Goal: Check status: Check status

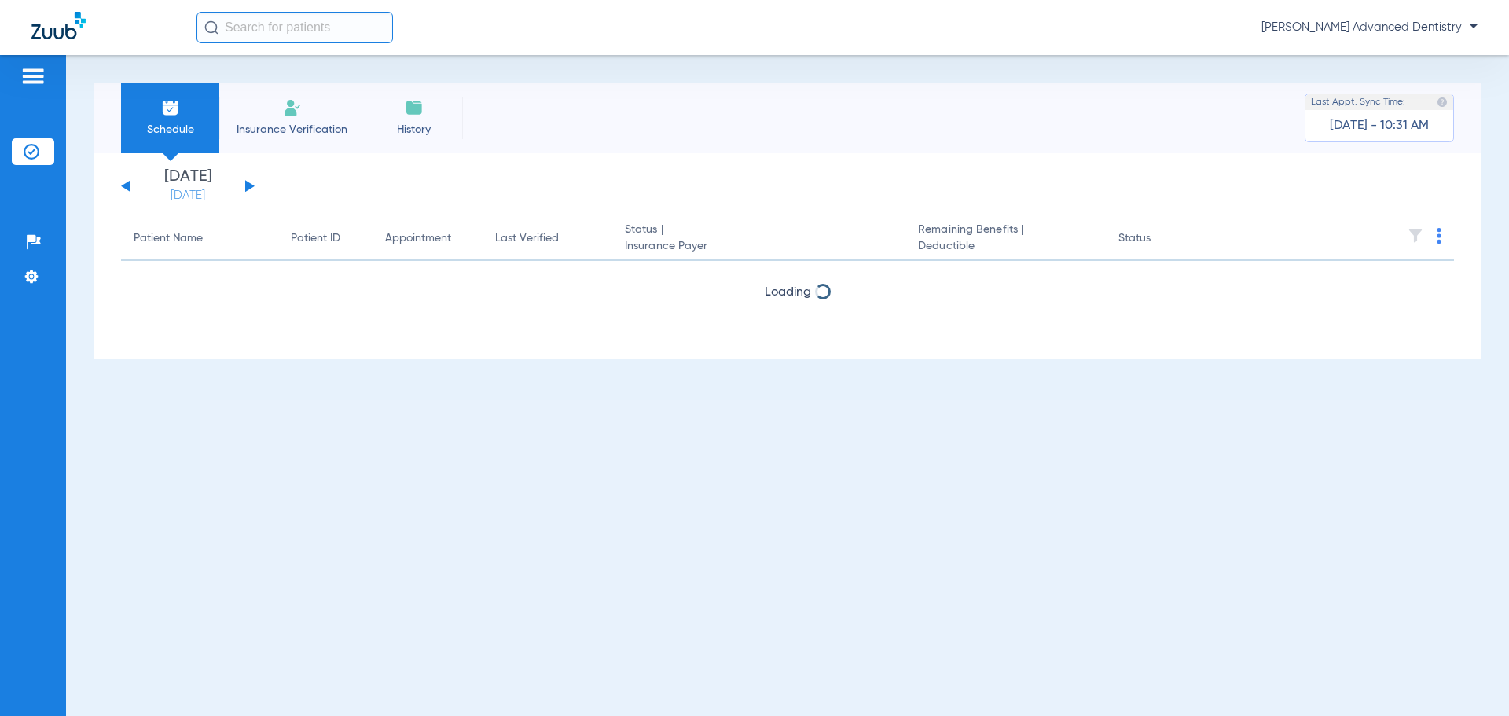
click at [182, 192] on link "[DATE]" at bounding box center [188, 196] width 94 height 16
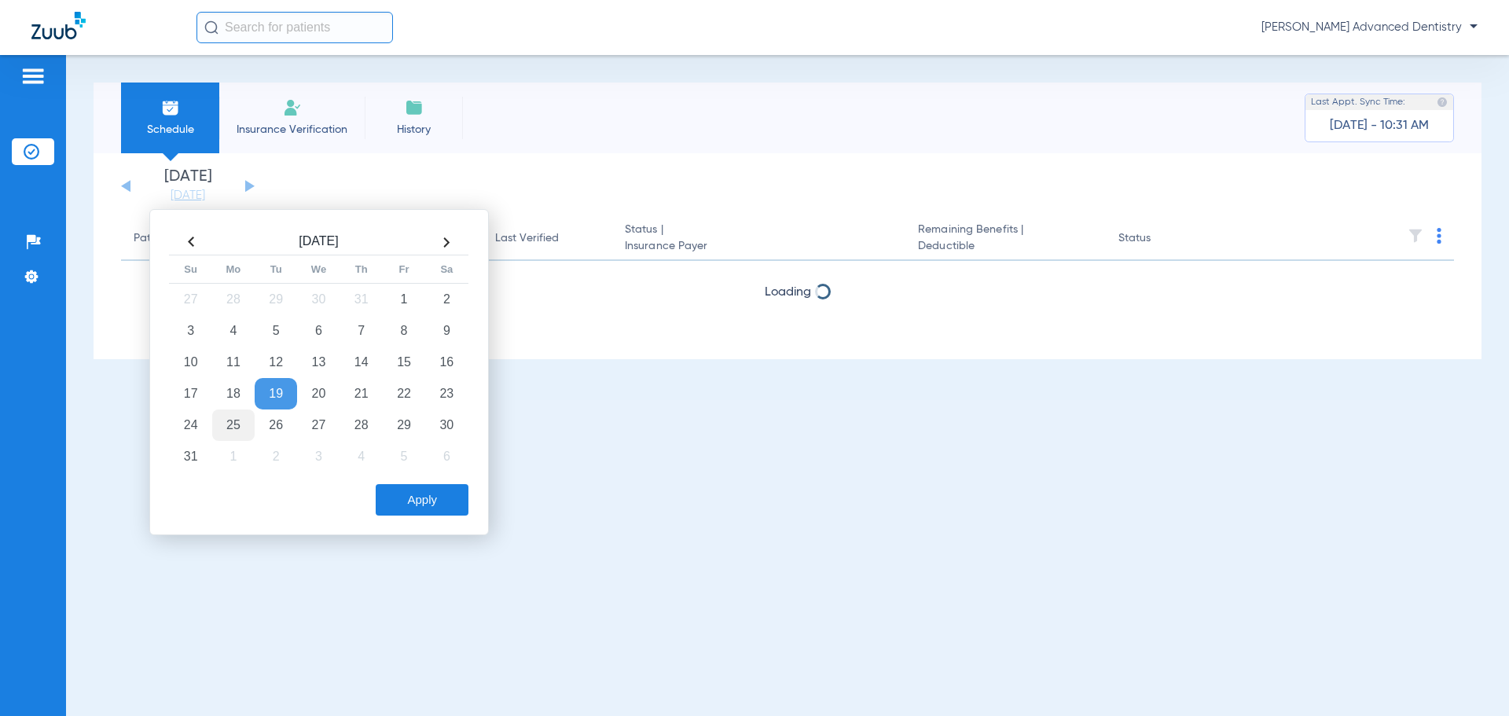
click at [231, 424] on td "25" at bounding box center [233, 424] width 42 height 31
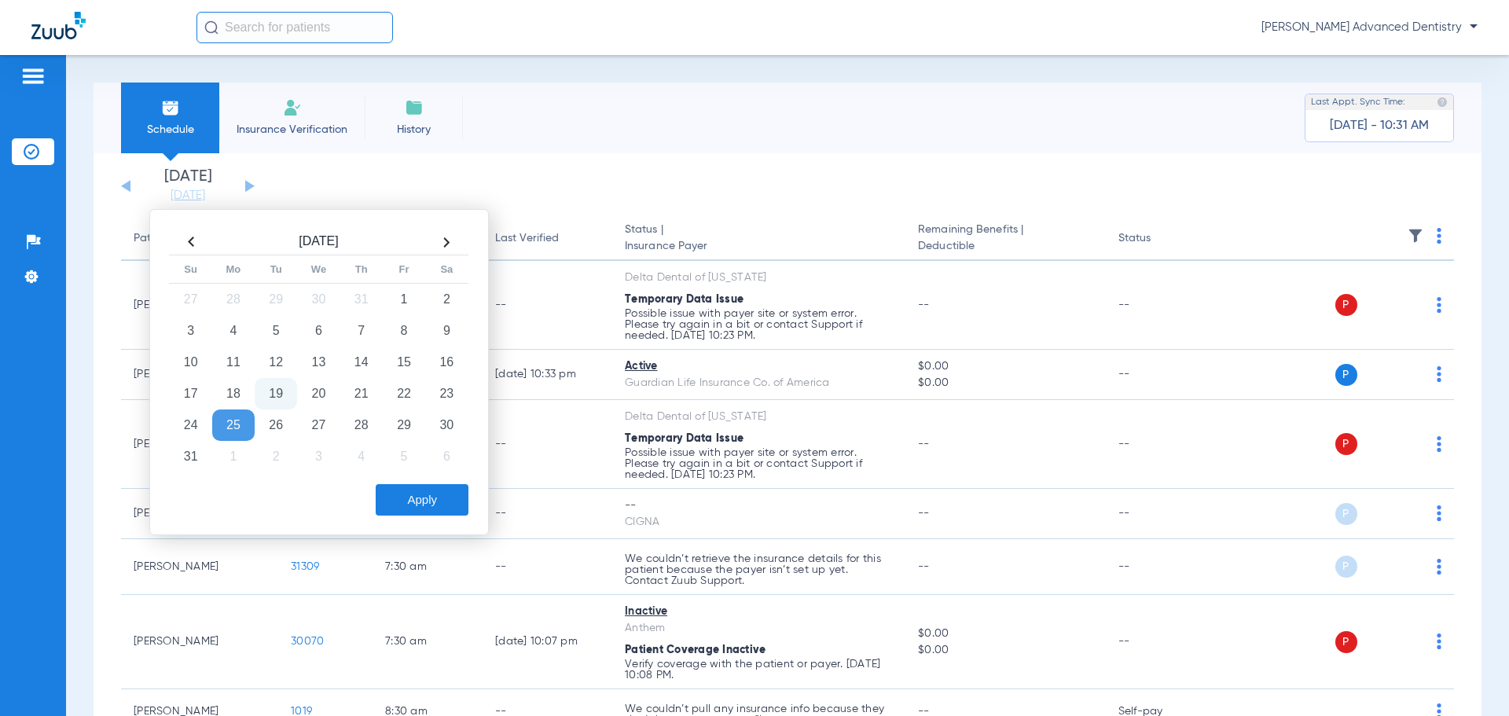
click at [232, 429] on td "25" at bounding box center [233, 424] width 42 height 31
click at [718, 123] on div "Schedule Insurance Verification History Last Appt. Sync Time: [DATE] - 10:31 AM" at bounding box center [788, 118] width 1388 height 71
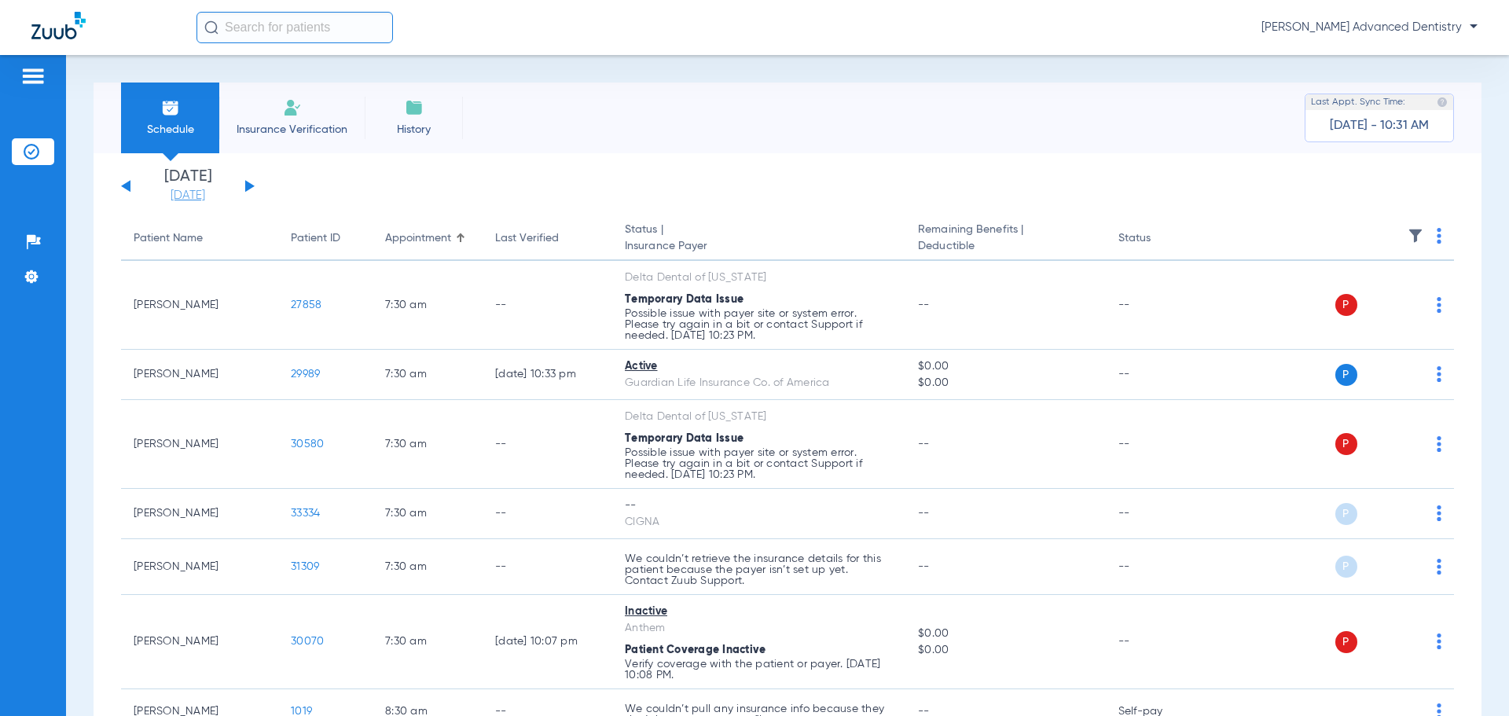
click at [198, 193] on link "[DATE]" at bounding box center [188, 196] width 94 height 16
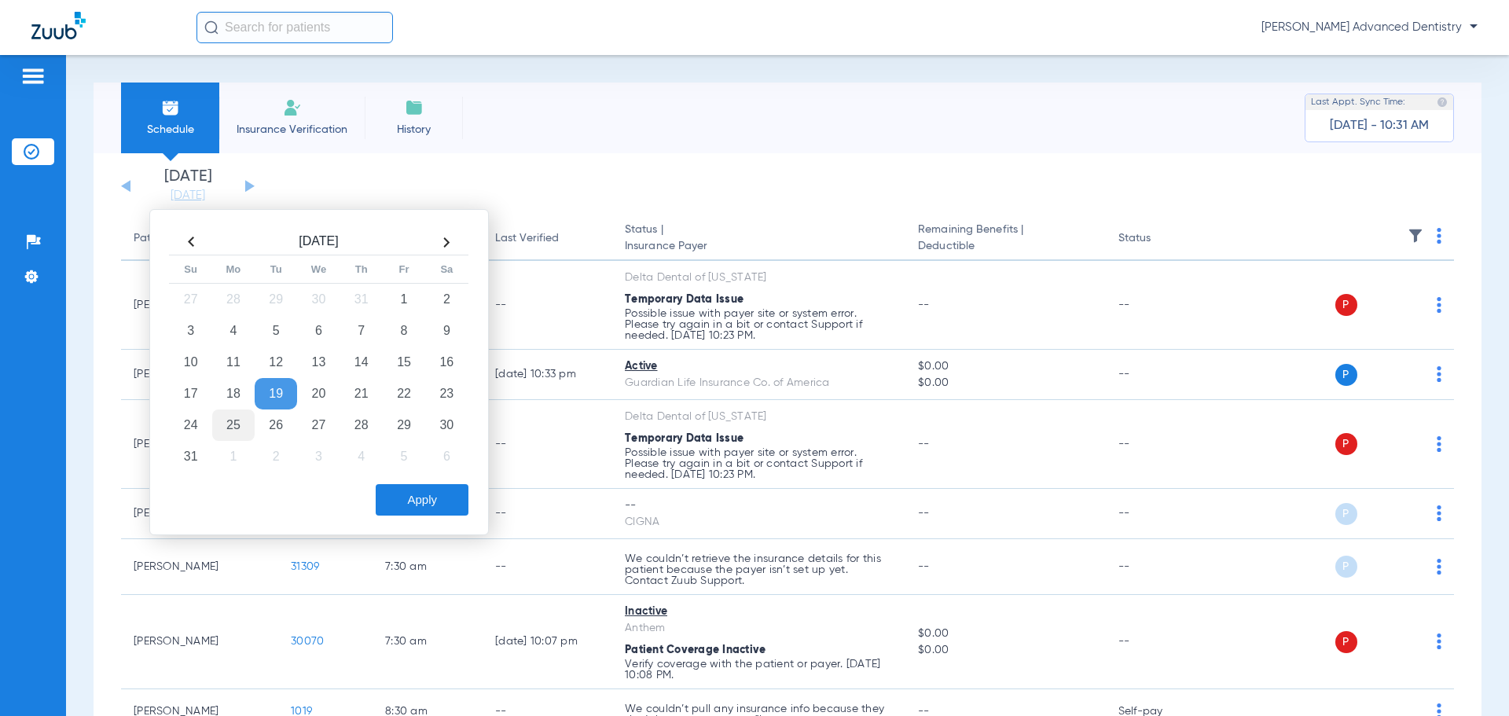
click at [229, 423] on td "25" at bounding box center [233, 424] width 42 height 31
click at [434, 512] on button "Apply" at bounding box center [422, 499] width 93 height 31
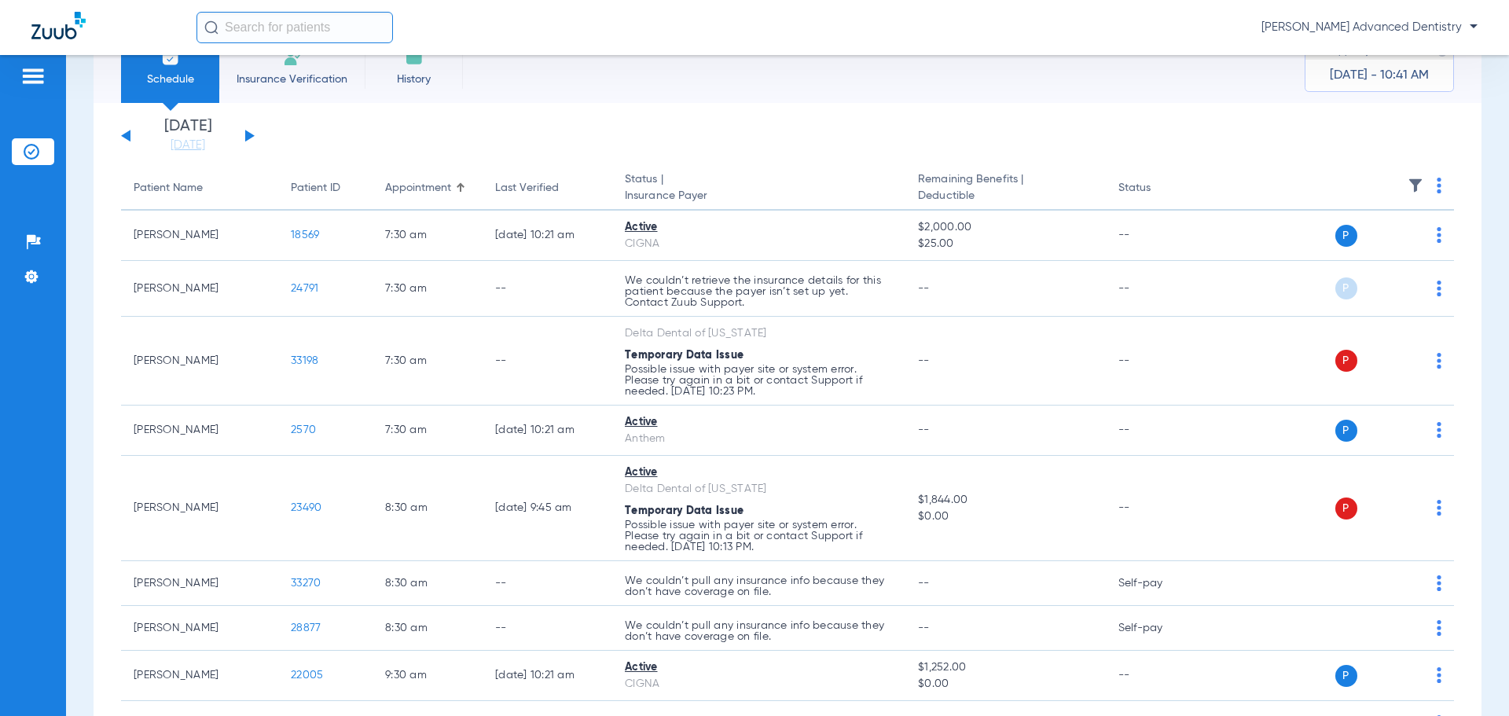
scroll to position [79, 0]
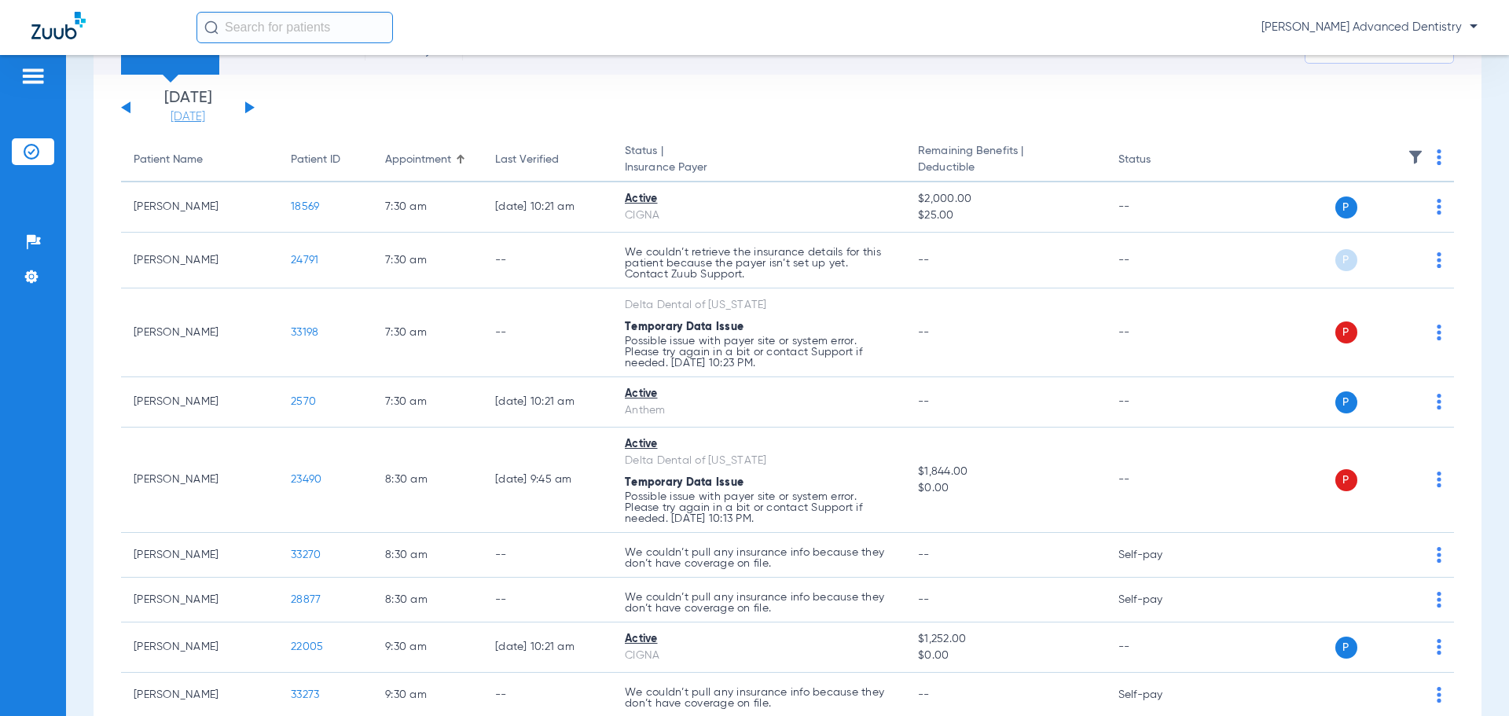
click at [201, 122] on link "[DATE]" at bounding box center [188, 117] width 94 height 16
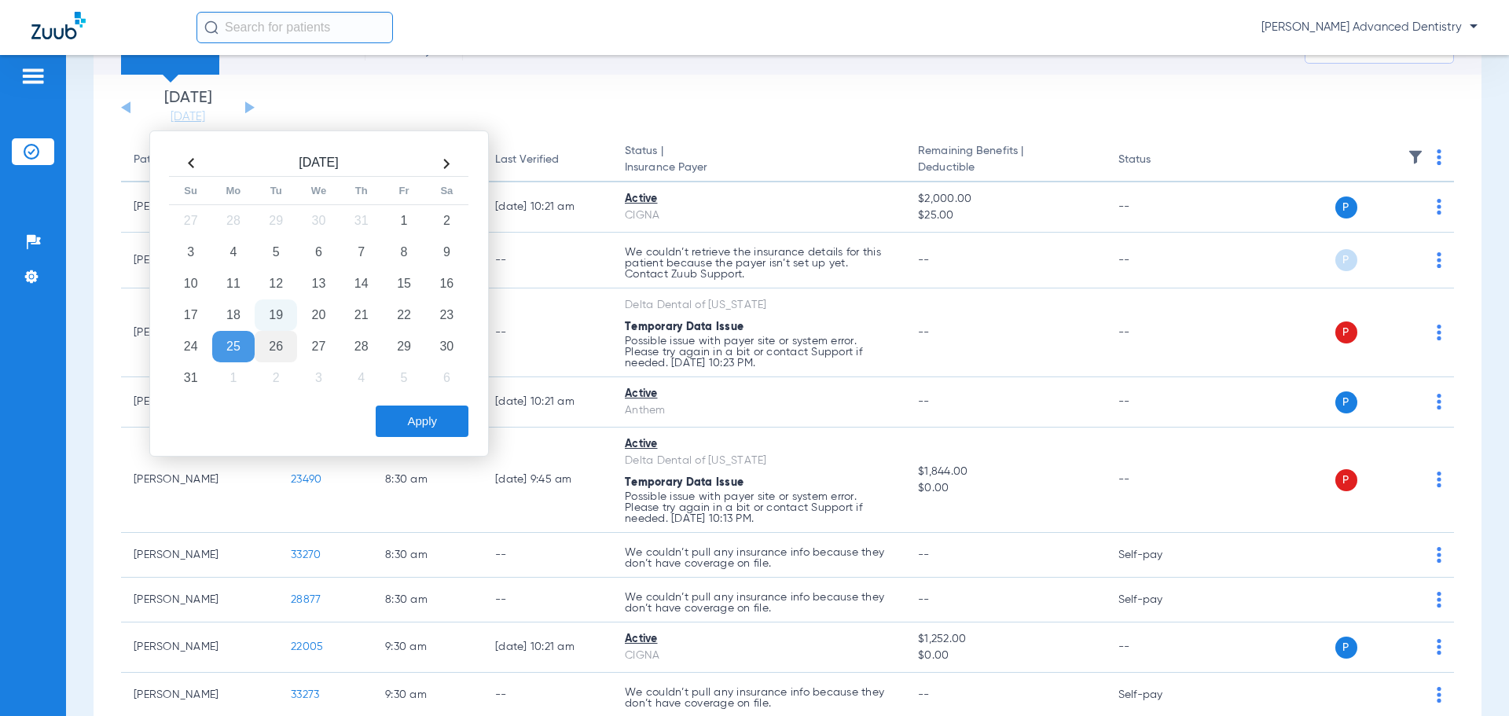
click at [279, 337] on td "26" at bounding box center [276, 346] width 42 height 31
click at [447, 420] on button "Apply" at bounding box center [422, 421] width 93 height 31
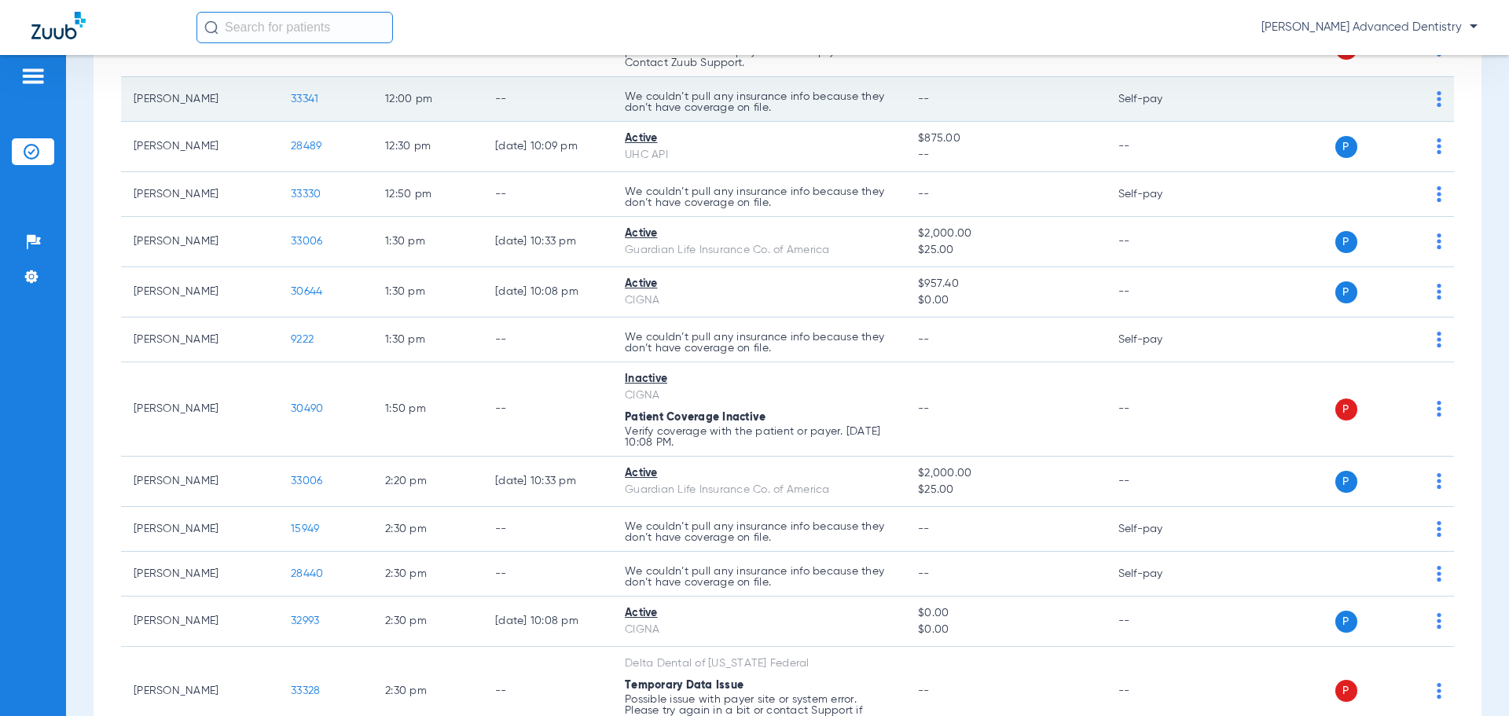
scroll to position [1294, 0]
